Goal: Information Seeking & Learning: Learn about a topic

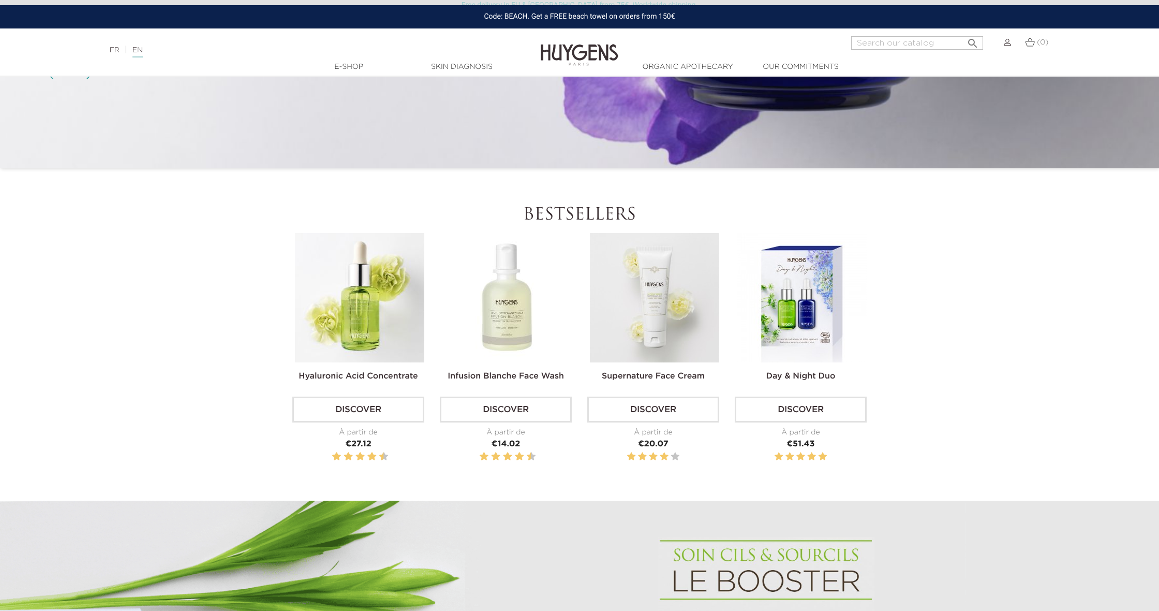
scroll to position [329, 0]
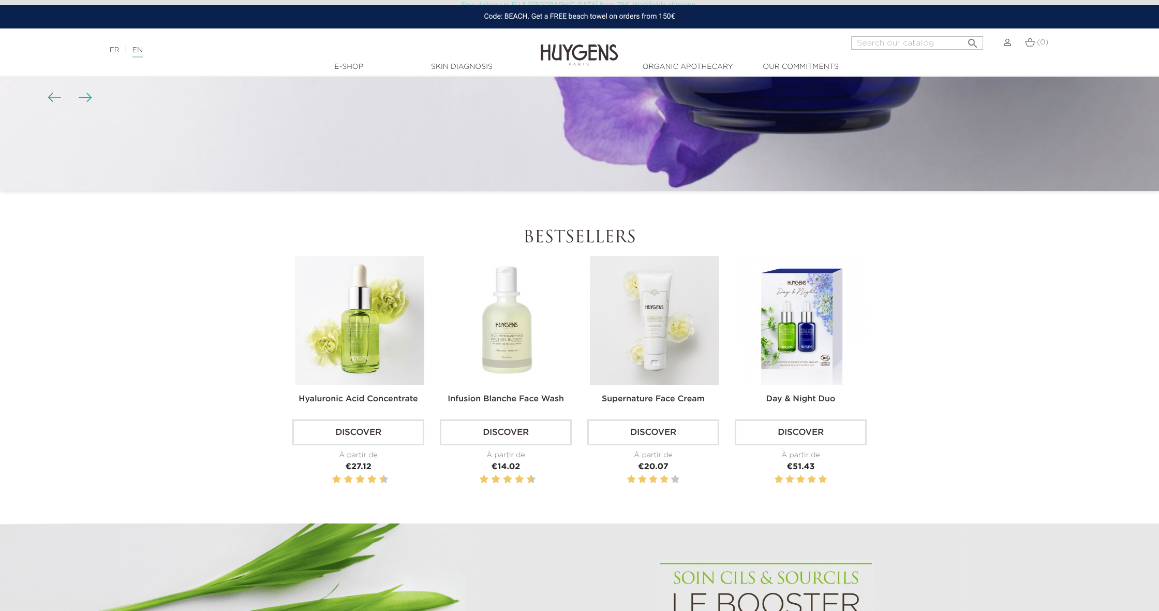
click at [660, 329] on img at bounding box center [654, 320] width 129 height 129
click at [648, 431] on link "Discover" at bounding box center [653, 432] width 132 height 26
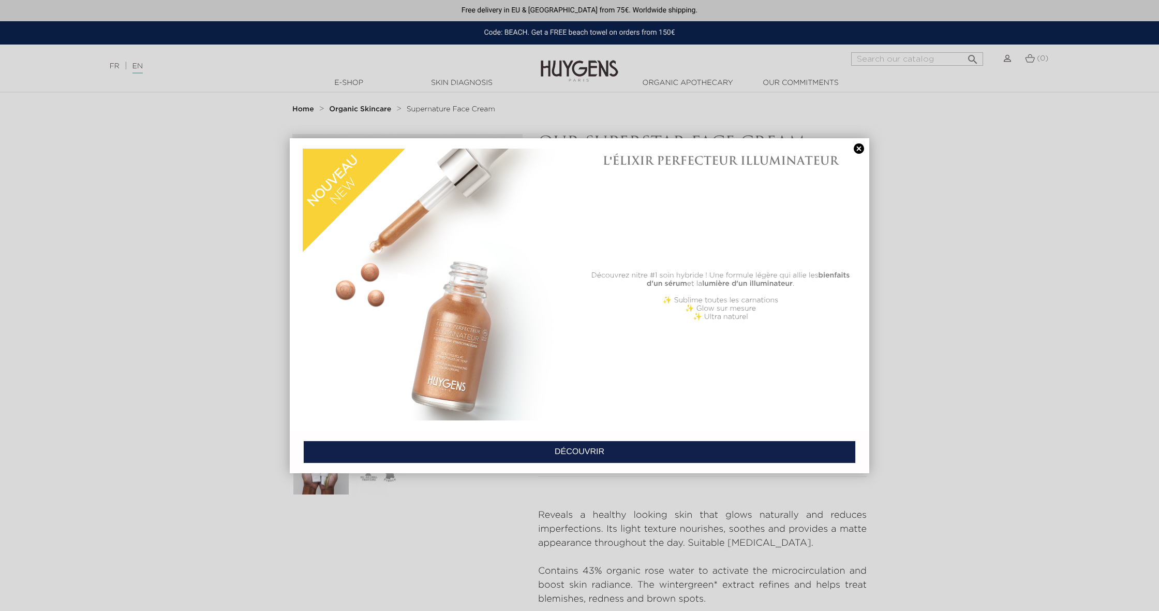
click at [860, 149] on link at bounding box center [859, 148] width 14 height 11
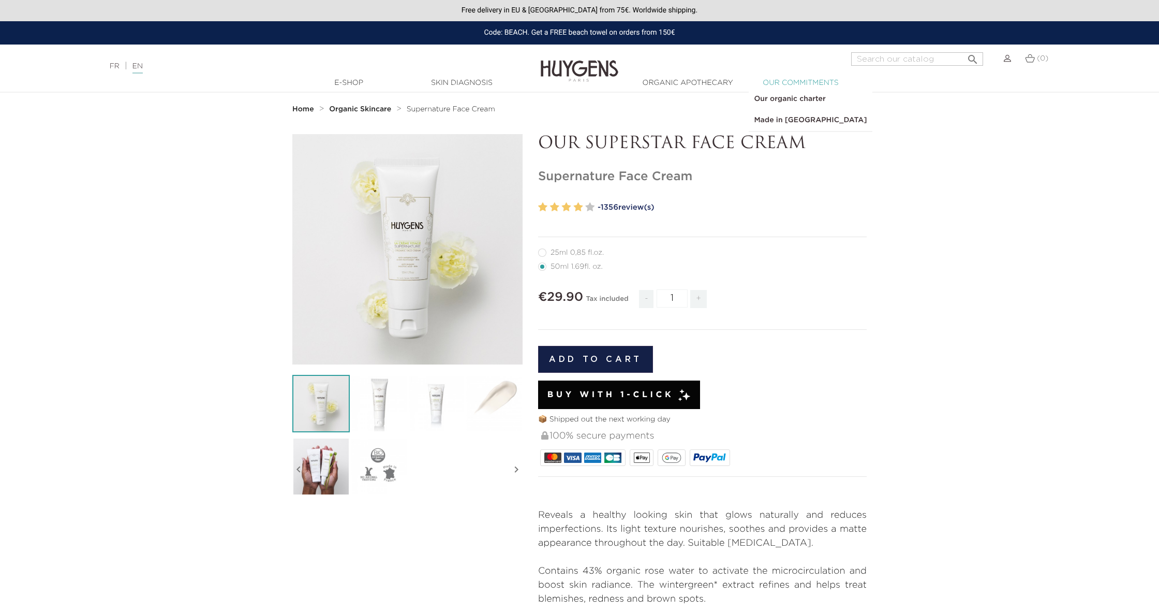
click at [801, 81] on link "  Our commitments" at bounding box center [801, 83] width 104 height 11
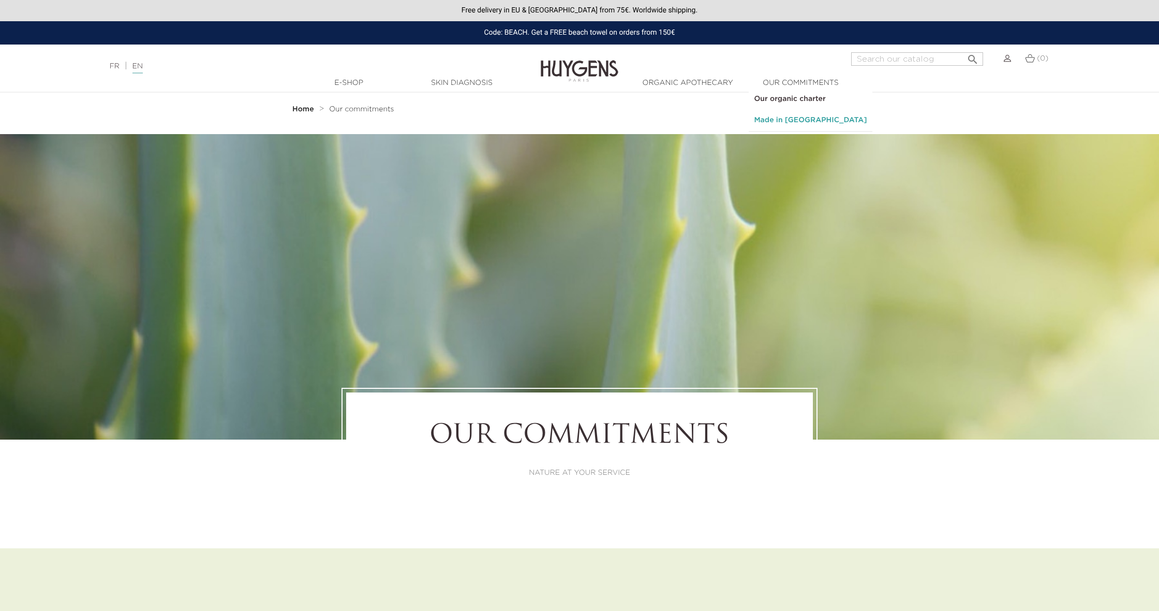
click at [776, 121] on link "Made in [GEOGRAPHIC_DATA]" at bounding box center [810, 120] width 123 height 21
click at [778, 100] on link "Our organic charter" at bounding box center [810, 99] width 123 height 21
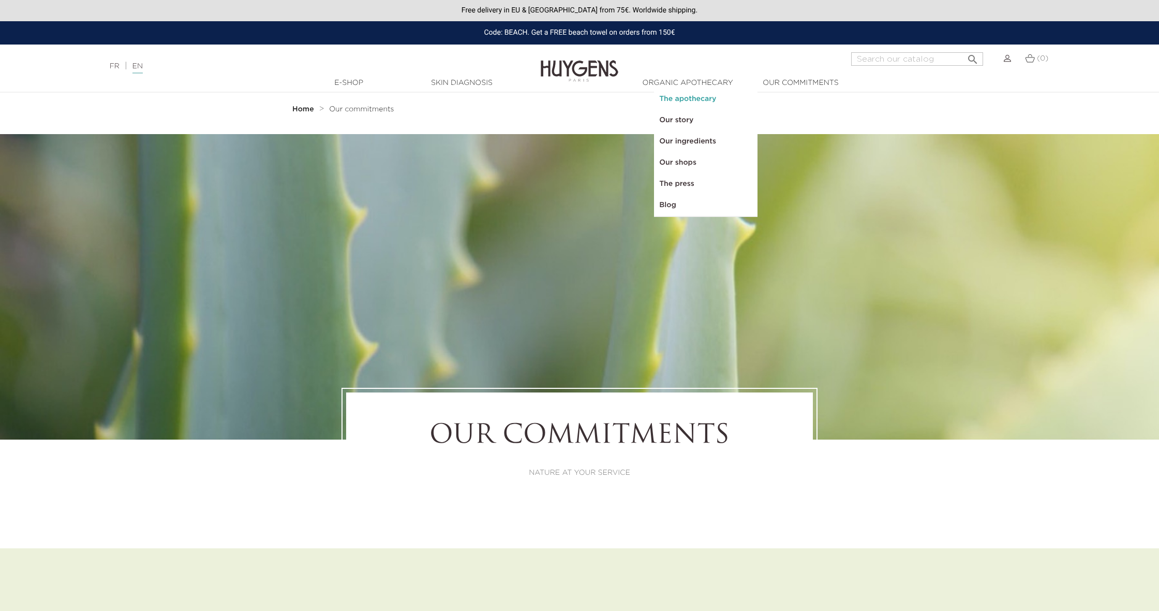
click at [681, 99] on link "The apothecary" at bounding box center [706, 99] width 104 height 21
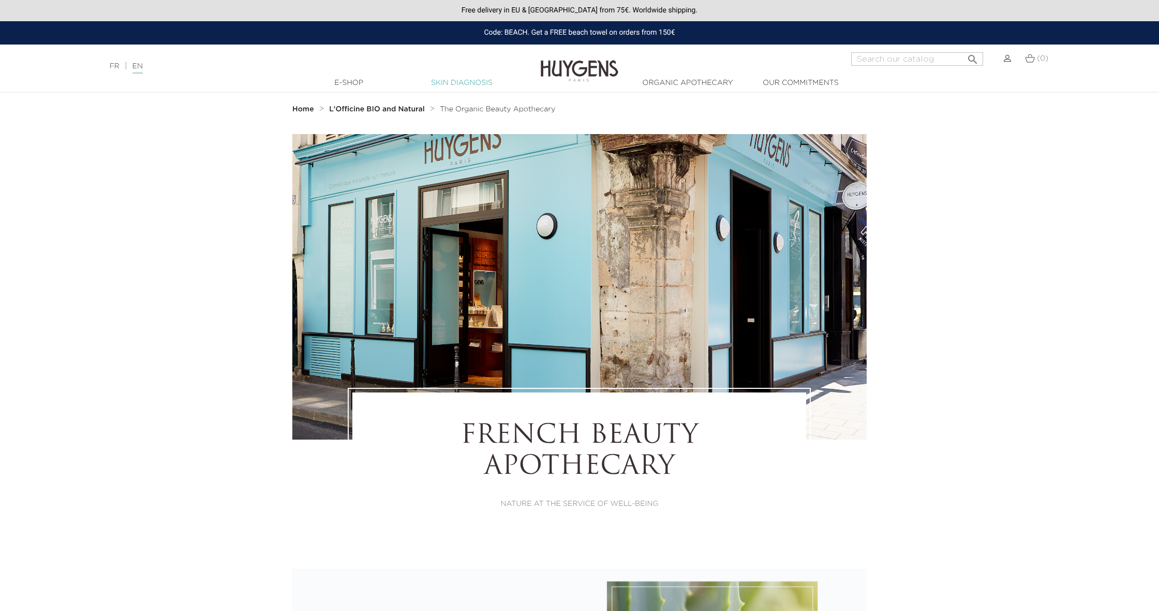
click at [474, 86] on link "Skin Diagnosis" at bounding box center [462, 83] width 104 height 11
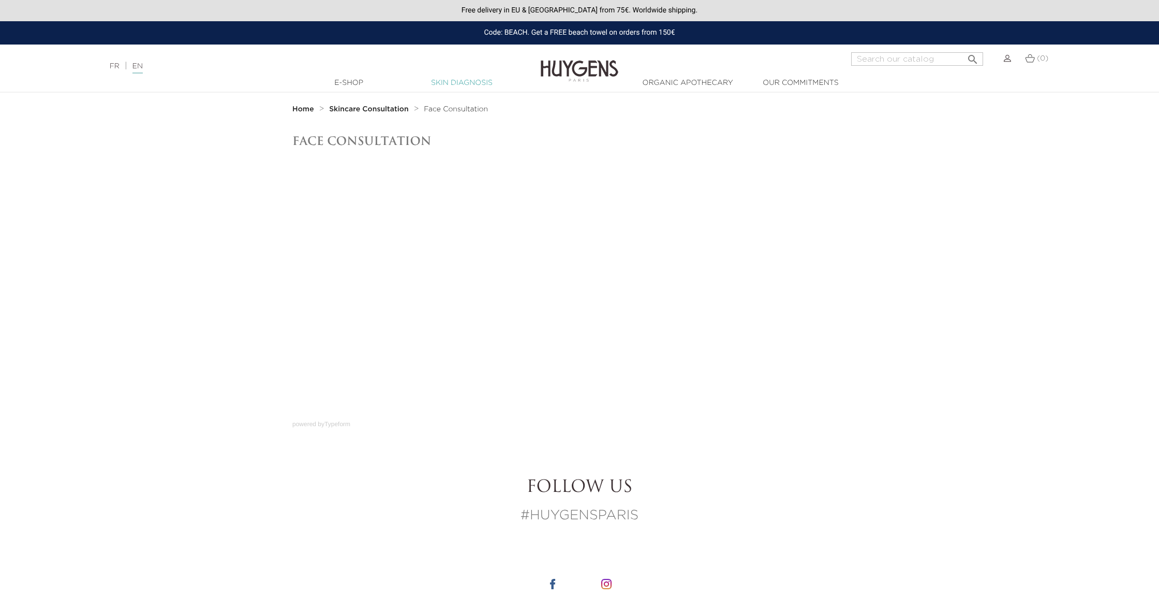
click at [439, 83] on link "Skin Diagnosis" at bounding box center [462, 83] width 104 height 11
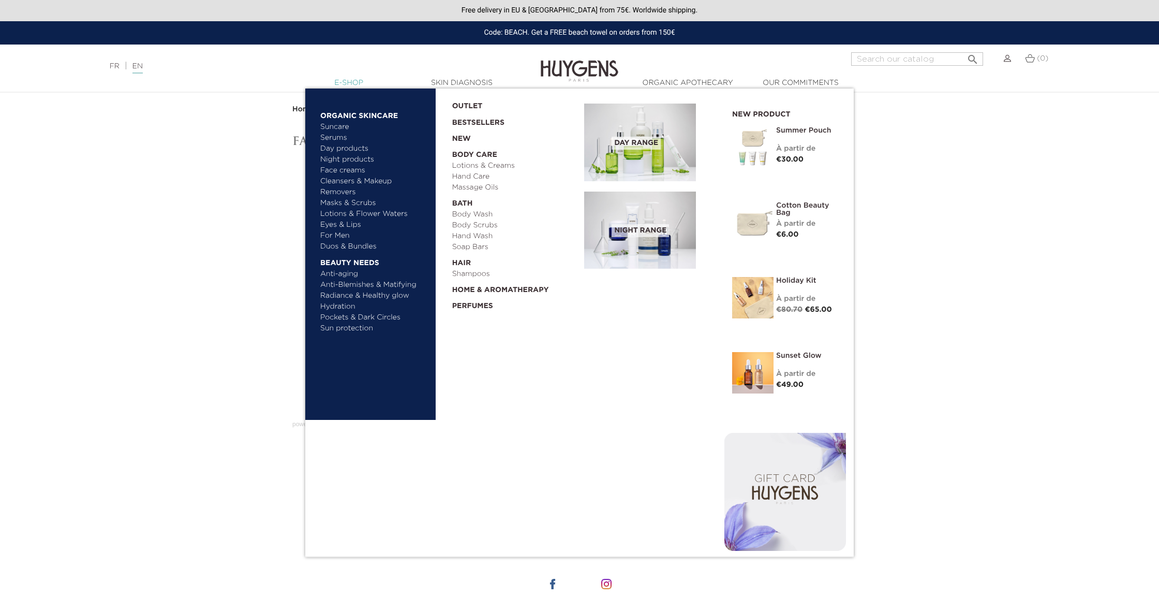
click at [340, 83] on link "  E-Shop" at bounding box center [349, 83] width 104 height 11
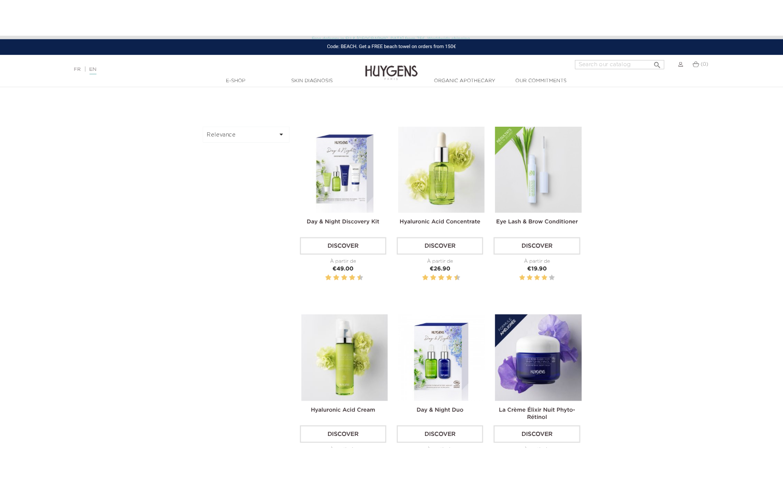
scroll to position [362, 0]
